Goal: Transaction & Acquisition: Obtain resource

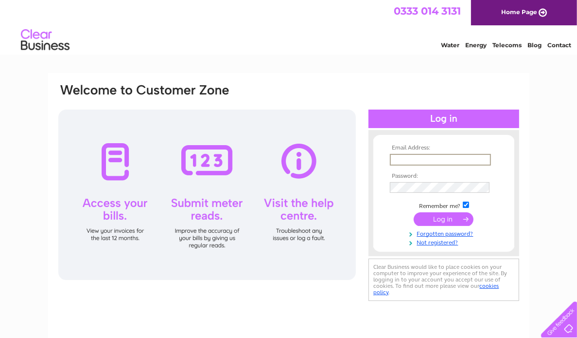
click at [419, 155] on input "text" at bounding box center [440, 160] width 101 height 12
click at [428, 160] on input "text" at bounding box center [440, 160] width 101 height 12
type input "pmbow@brite-dental.co.uk"
click at [445, 213] on input "submit" at bounding box center [444, 218] width 60 height 14
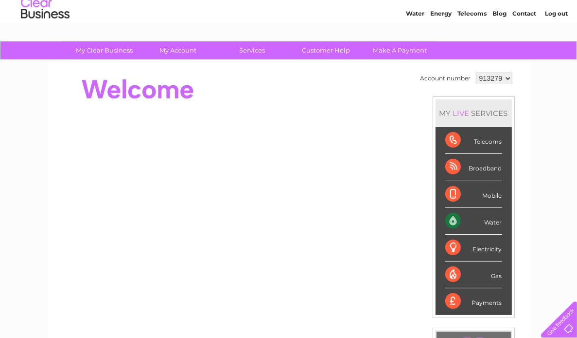
scroll to position [49, 0]
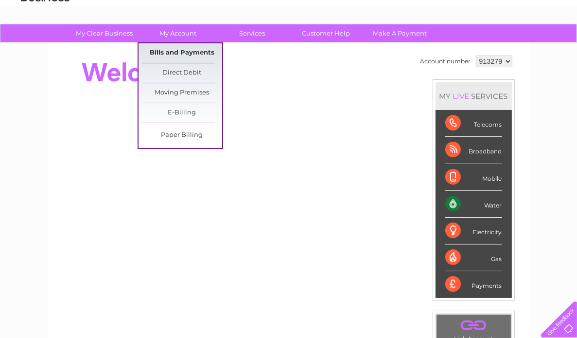
click at [186, 51] on link "Bills and Payments" at bounding box center [182, 52] width 80 height 19
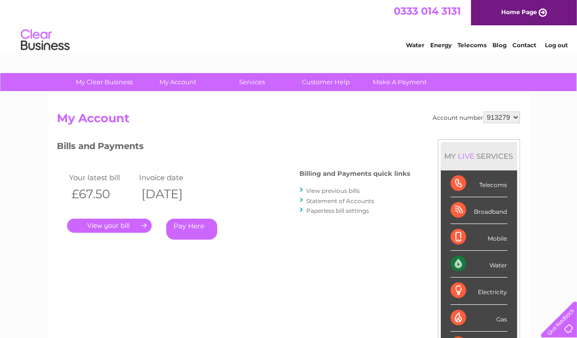
scroll to position [49, 0]
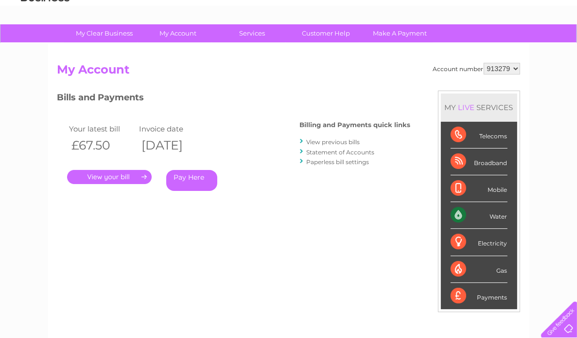
click at [118, 177] on link "." at bounding box center [109, 177] width 85 height 14
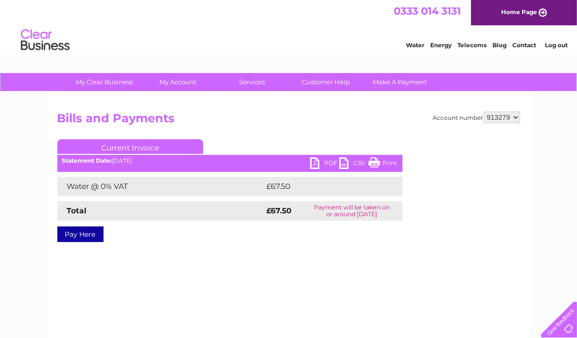
click at [314, 164] on link "PDF" at bounding box center [324, 164] width 29 height 14
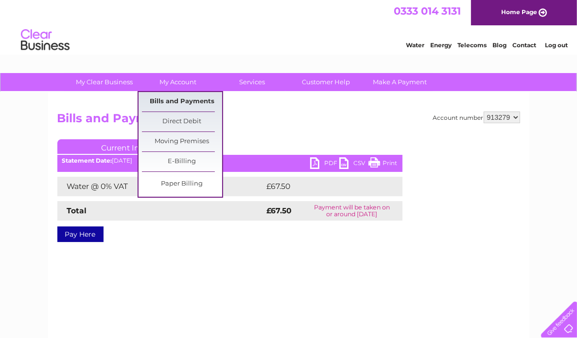
click at [185, 100] on link "Bills and Payments" at bounding box center [182, 101] width 80 height 19
click at [183, 86] on link "My Account" at bounding box center [178, 82] width 80 height 18
click at [185, 97] on link "Bills and Payments" at bounding box center [182, 101] width 80 height 19
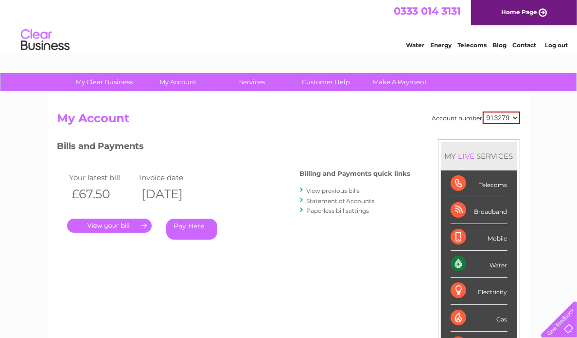
click at [327, 189] on link "View previous bills" at bounding box center [333, 190] width 53 height 7
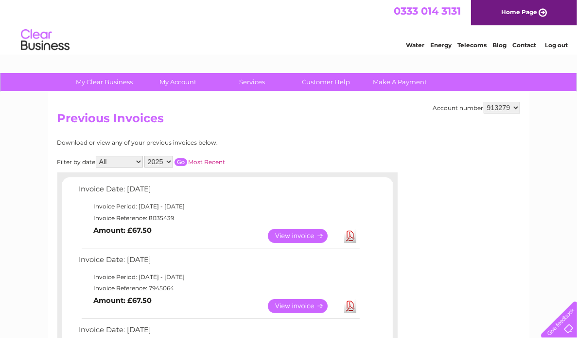
click at [501, 111] on select "913279 913281" at bounding box center [502, 108] width 36 height 12
select select "913281"
click at [484, 102] on select "913279 913281" at bounding box center [502, 108] width 36 height 12
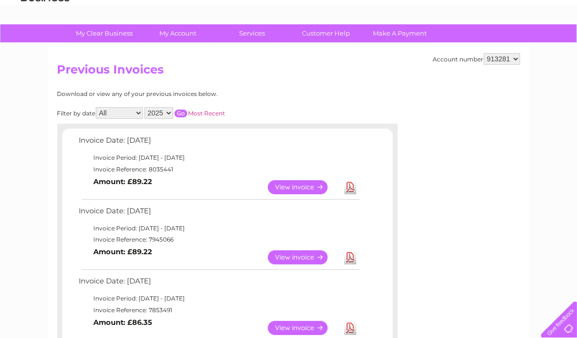
click at [286, 255] on link "View" at bounding box center [303, 257] width 71 height 14
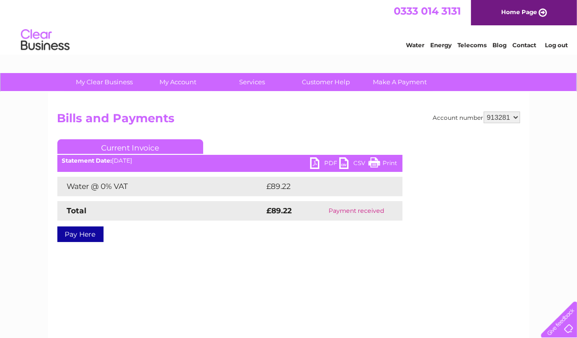
click at [313, 159] on link "PDF" at bounding box center [324, 164] width 29 height 14
click at [319, 166] on link "PDF" at bounding box center [324, 164] width 29 height 14
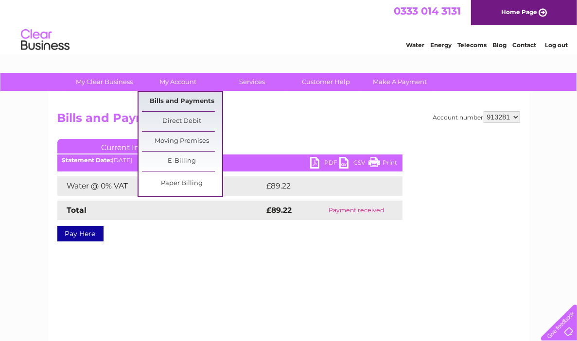
click at [175, 96] on link "Bills and Payments" at bounding box center [182, 101] width 80 height 19
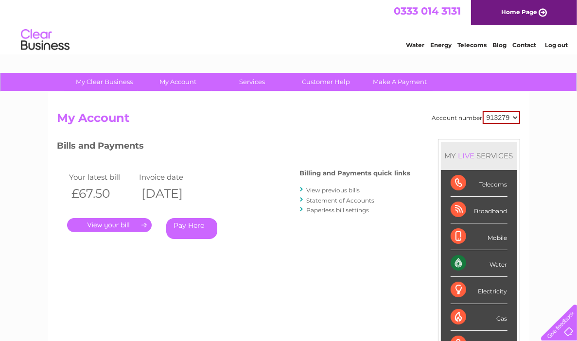
click at [496, 122] on select "913279 913281" at bounding box center [501, 117] width 37 height 13
select select "913281"
click at [483, 111] on select "913279 913281" at bounding box center [501, 117] width 37 height 13
click at [330, 184] on div "Billing and Payments quick links View previous bills Statement of Accounts Pape…" at bounding box center [355, 193] width 111 height 64
click at [115, 226] on link "." at bounding box center [109, 225] width 85 height 14
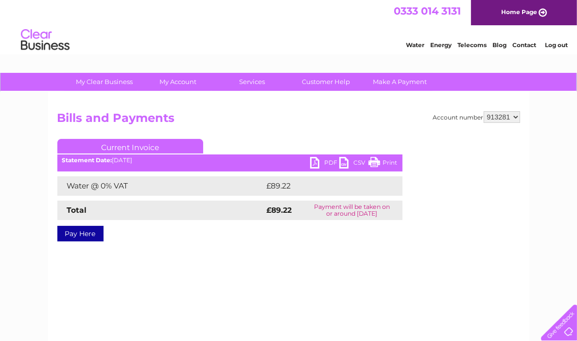
click at [316, 161] on link "PDF" at bounding box center [324, 164] width 29 height 14
click at [505, 116] on select "913279 913281" at bounding box center [502, 117] width 36 height 12
select select "913279"
click at [484, 111] on select "913279 913281" at bounding box center [502, 117] width 36 height 12
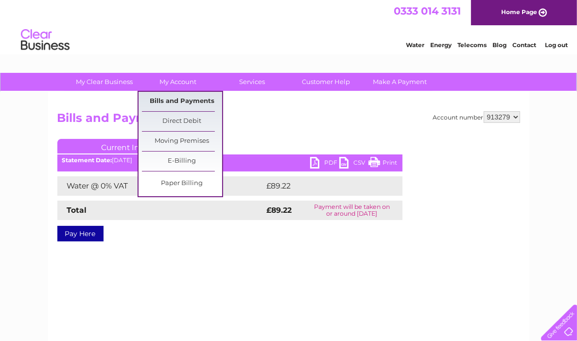
click at [185, 99] on link "Bills and Payments" at bounding box center [182, 101] width 80 height 19
click at [185, 97] on link "Bills and Payments" at bounding box center [182, 101] width 80 height 19
click at [182, 97] on link "Bills and Payments" at bounding box center [182, 101] width 80 height 19
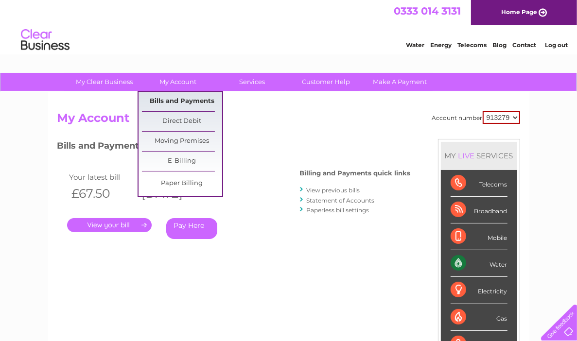
click at [183, 101] on link "Bills and Payments" at bounding box center [182, 101] width 80 height 19
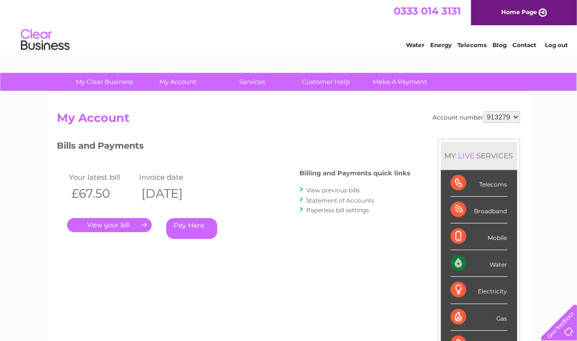
click at [327, 191] on link "View previous bills" at bounding box center [333, 190] width 53 height 7
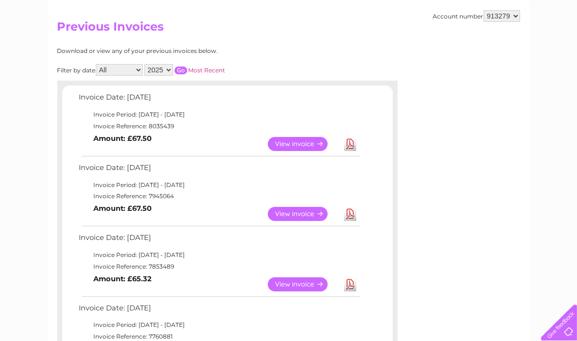
scroll to position [97, 0]
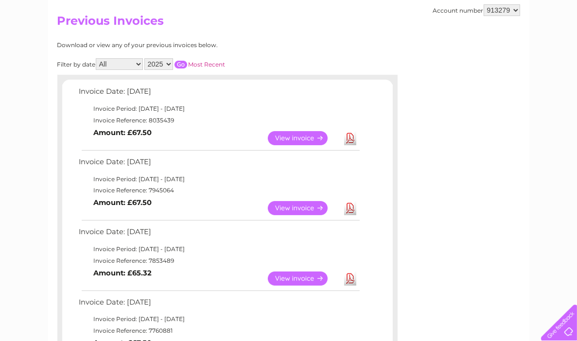
click at [316, 205] on link "View" at bounding box center [303, 208] width 71 height 14
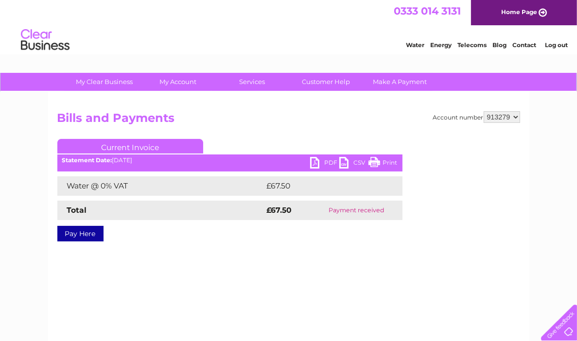
click at [315, 156] on ul "Current Invoice" at bounding box center [229, 148] width 345 height 18
click at [320, 159] on link "PDF" at bounding box center [324, 164] width 29 height 14
